Goal: Navigation & Orientation: Go to known website

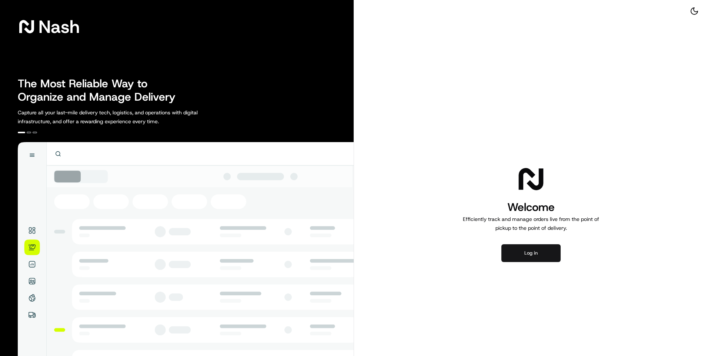
click at [545, 253] on button "Log in" at bounding box center [530, 253] width 59 height 18
